Goal: Complete application form

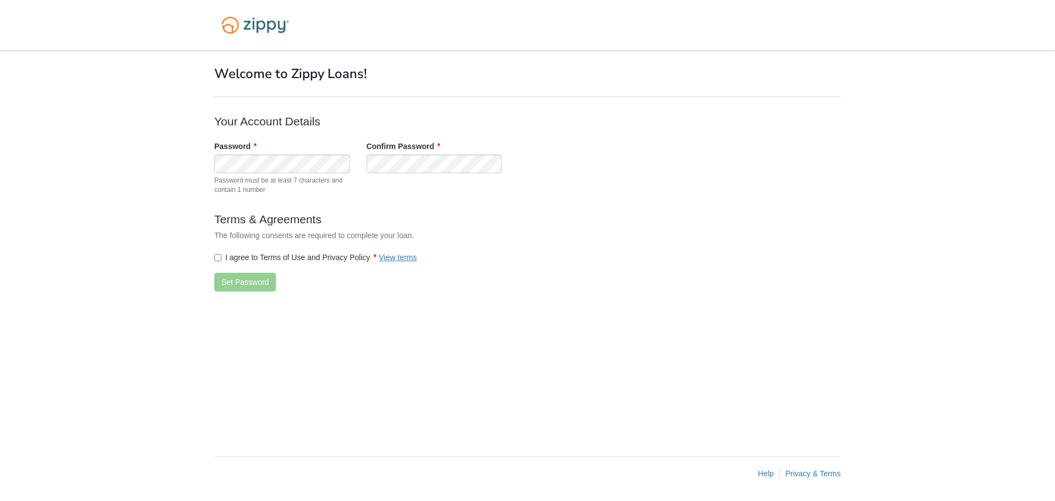
click at [219, 264] on div "I agree to Terms of Use and Privacy Policy View terms" at bounding box center [434, 257] width 456 height 22
click at [248, 277] on button "Set Password" at bounding box center [245, 282] width 62 height 19
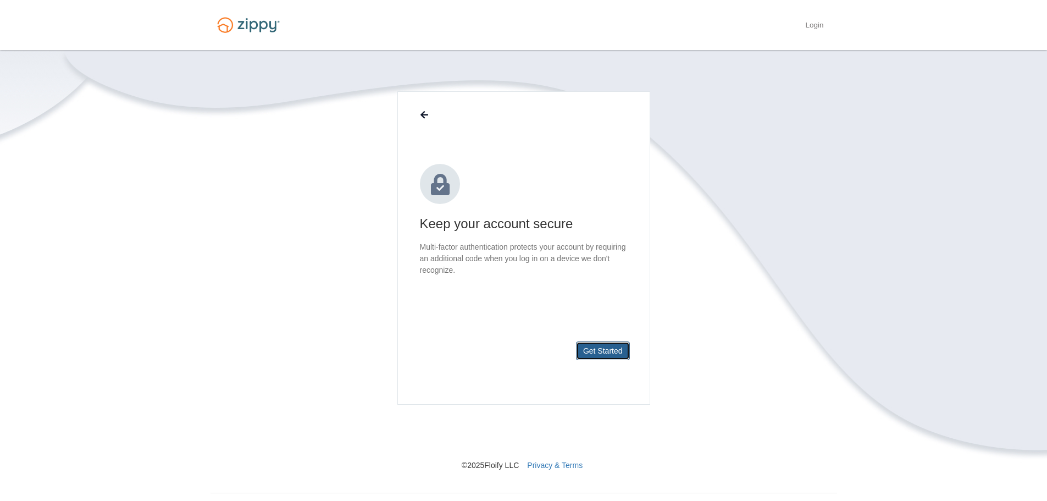
click at [604, 349] on button "Get Started" at bounding box center [603, 350] width 54 height 19
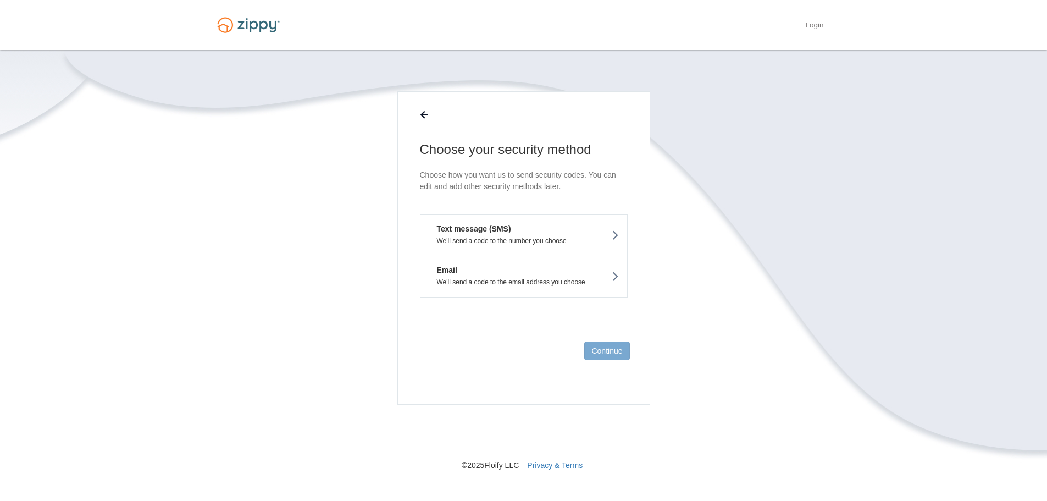
click at [535, 228] on button "Text message (SMS) We'll send a code to the number you choose" at bounding box center [524, 234] width 208 height 41
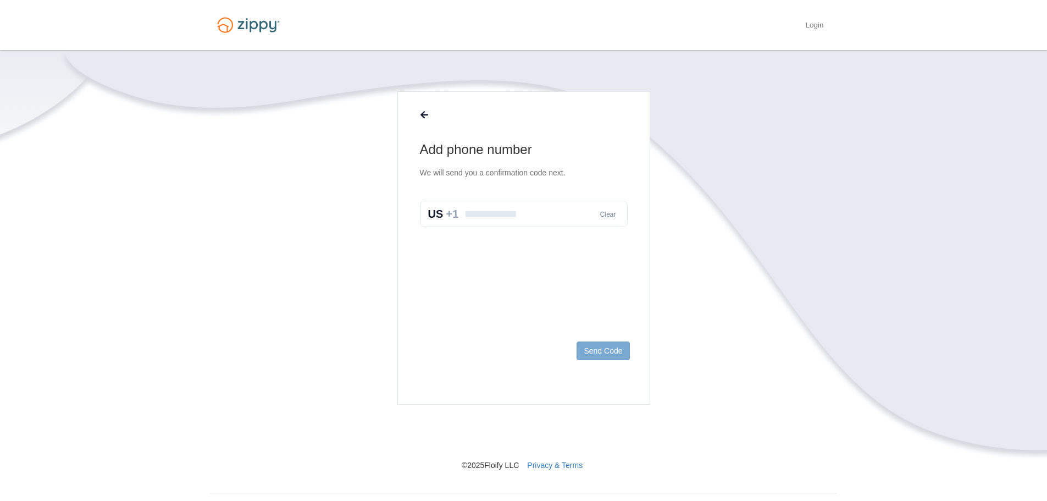
click at [519, 215] on input "text" at bounding box center [524, 214] width 208 height 26
type input "**********"
click at [615, 351] on button "Send Code" at bounding box center [603, 350] width 53 height 19
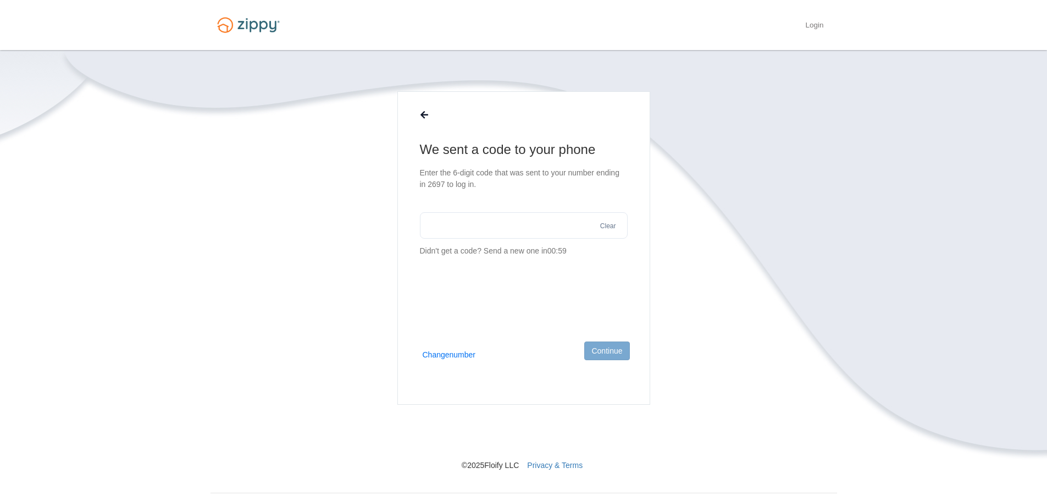
click at [482, 225] on input "text" at bounding box center [524, 225] width 208 height 26
type input "******"
click at [611, 354] on button "Continue" at bounding box center [606, 350] width 45 height 19
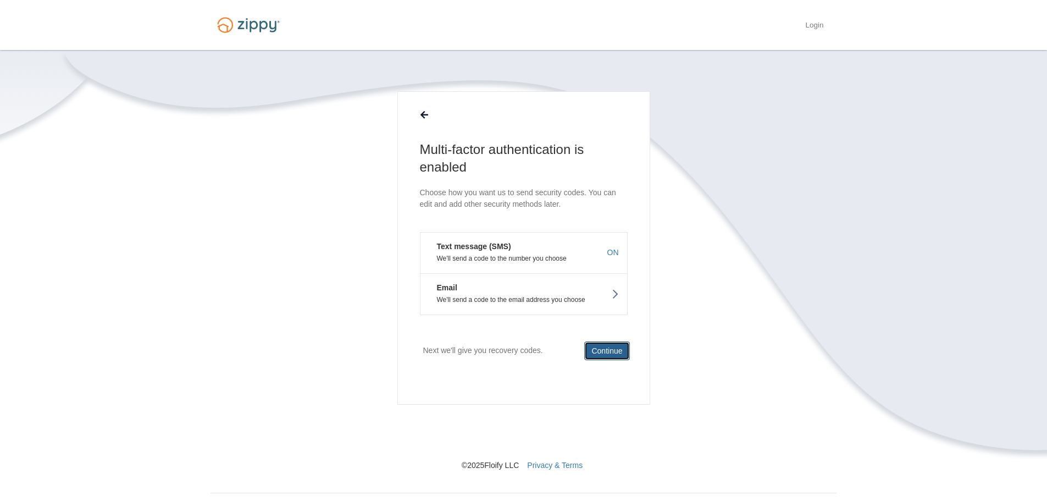
click at [622, 351] on button "Continue" at bounding box center [606, 350] width 45 height 19
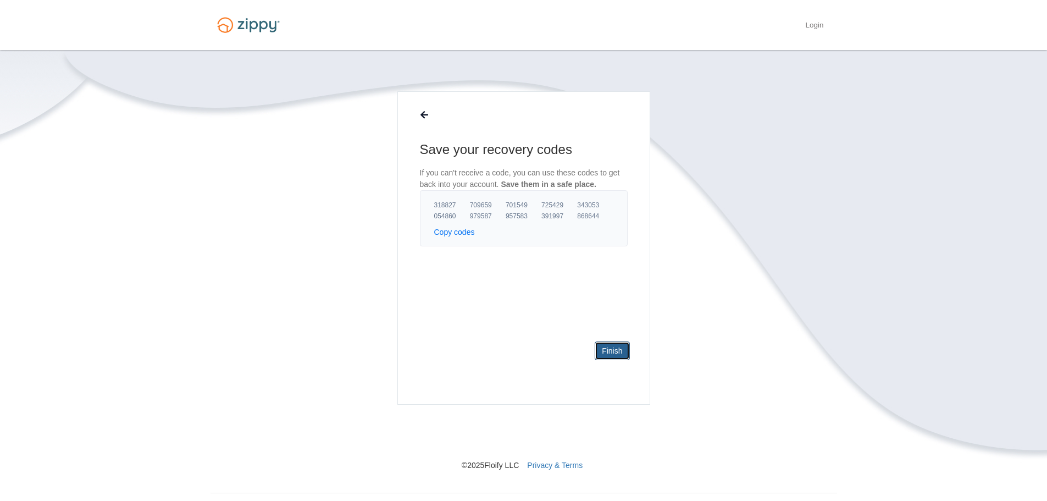
click at [611, 352] on link "Finish" at bounding box center [612, 350] width 35 height 19
